Goal: Navigation & Orientation: Find specific page/section

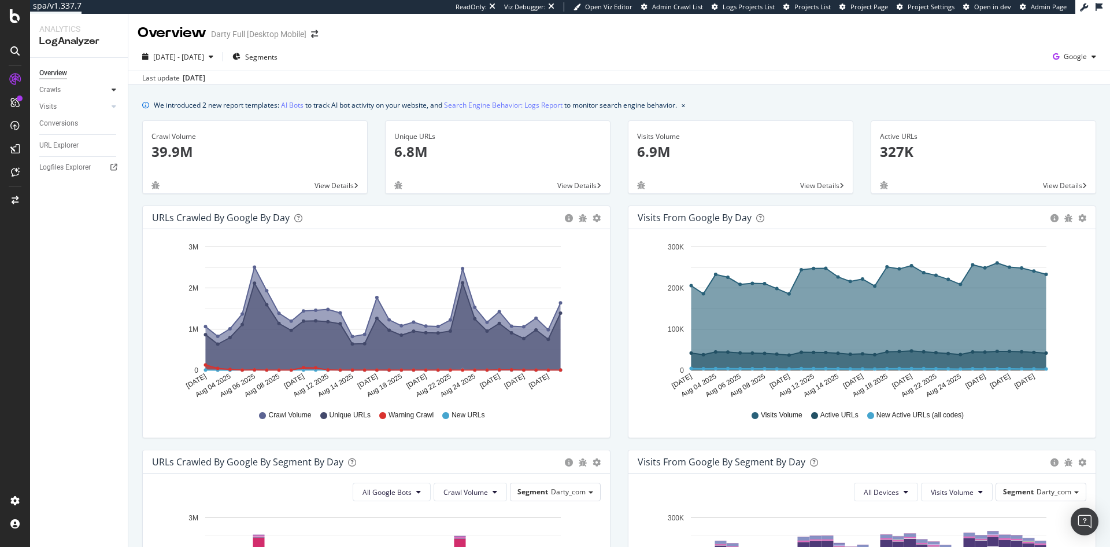
click at [109, 91] on div at bounding box center [114, 90] width 12 height 12
click at [17, 158] on div at bounding box center [15, 150] width 28 height 23
click at [77, 154] on div "Overview SiteCrawler LogAnalyzer RealKeywords EngagementAnalytics" at bounding box center [82, 151] width 79 height 95
click at [77, 154] on div "LogAnalyzer" at bounding box center [65, 151] width 45 height 12
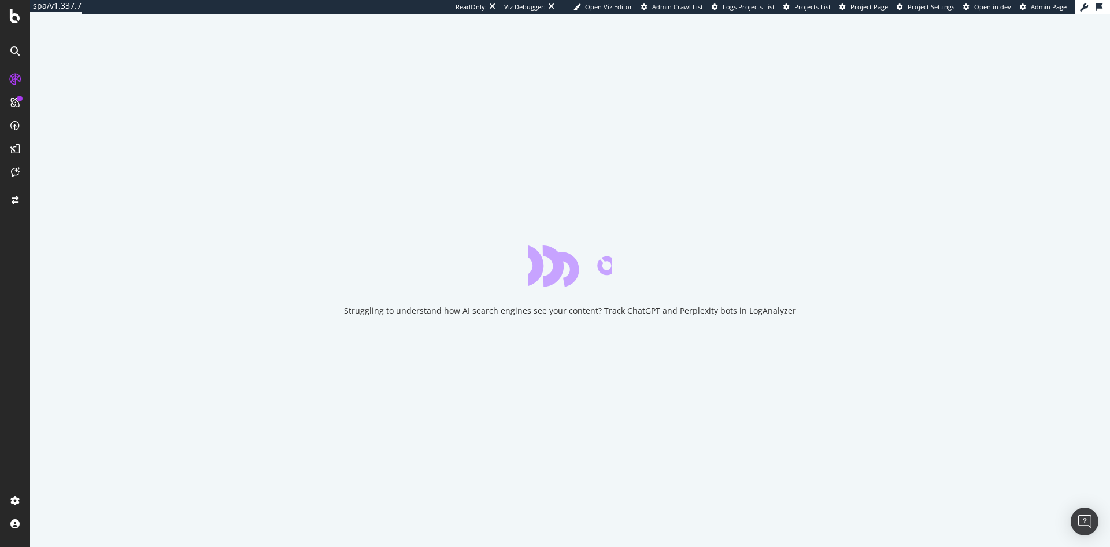
click at [16, 49] on icon at bounding box center [14, 50] width 9 height 9
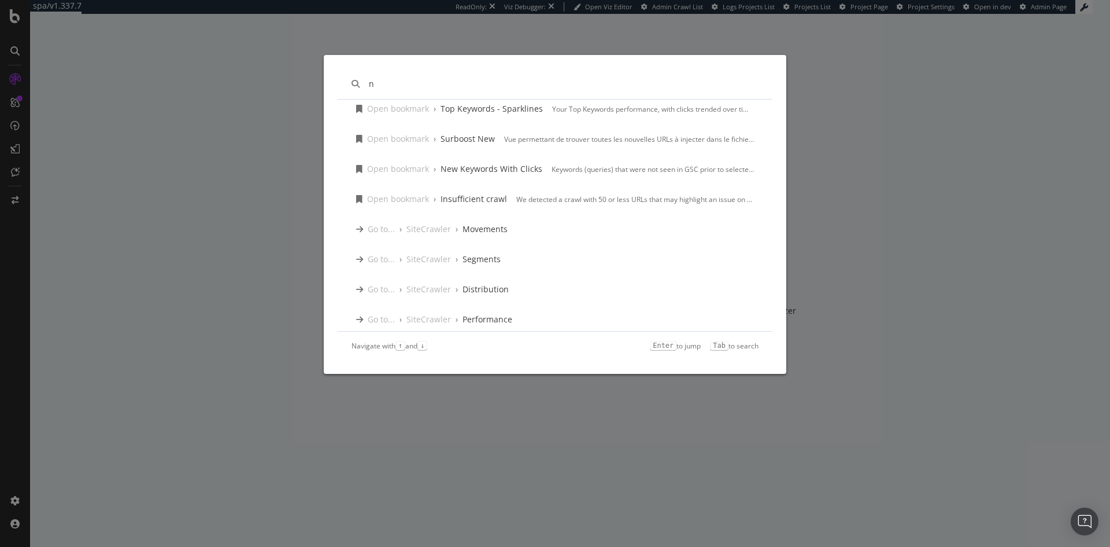
scroll to position [820, 0]
type input "n"
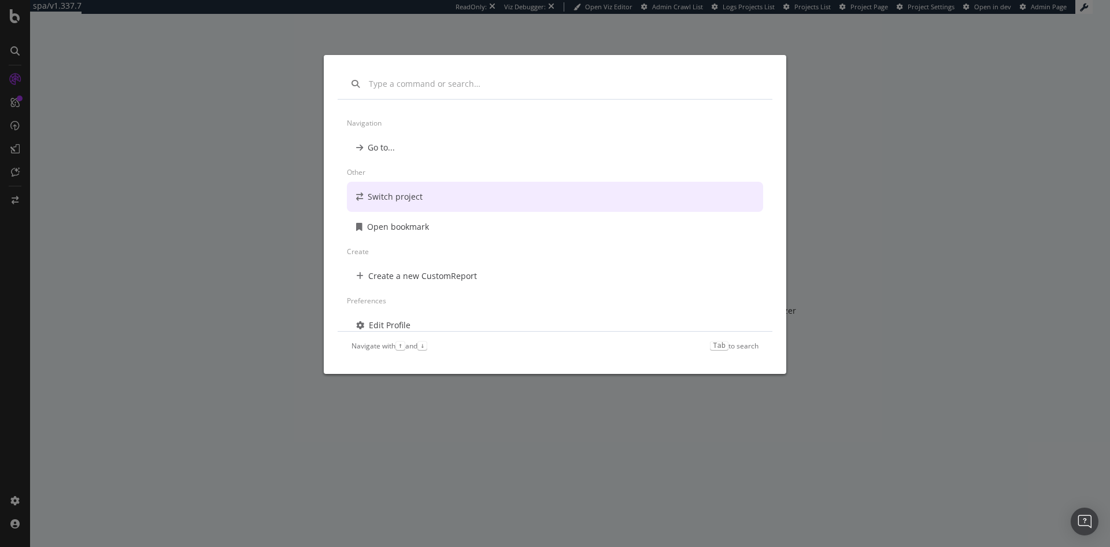
click at [198, 246] on div "Navigation Go to... Other Switch project Open bookmark Create Create a new Cust…" at bounding box center [555, 273] width 1110 height 547
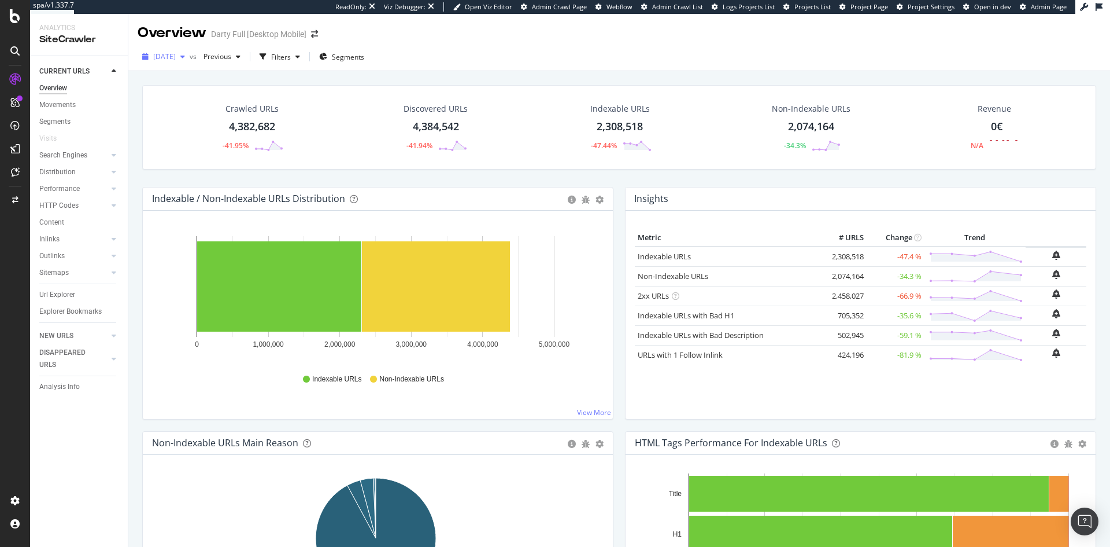
click at [190, 59] on div "button" at bounding box center [183, 56] width 14 height 7
click at [313, 35] on icon "arrow-right-arrow-left" at bounding box center [314, 34] width 7 height 8
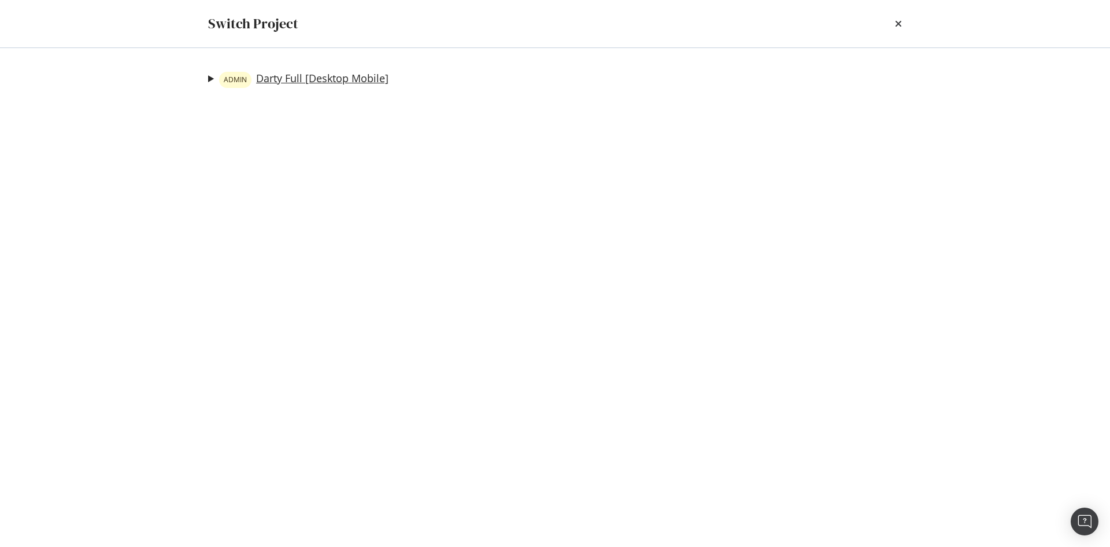
click at [319, 82] on link "ADMIN Darty Full [Desktop Mobile]" at bounding box center [303, 80] width 169 height 16
